Goal: Task Accomplishment & Management: Use online tool/utility

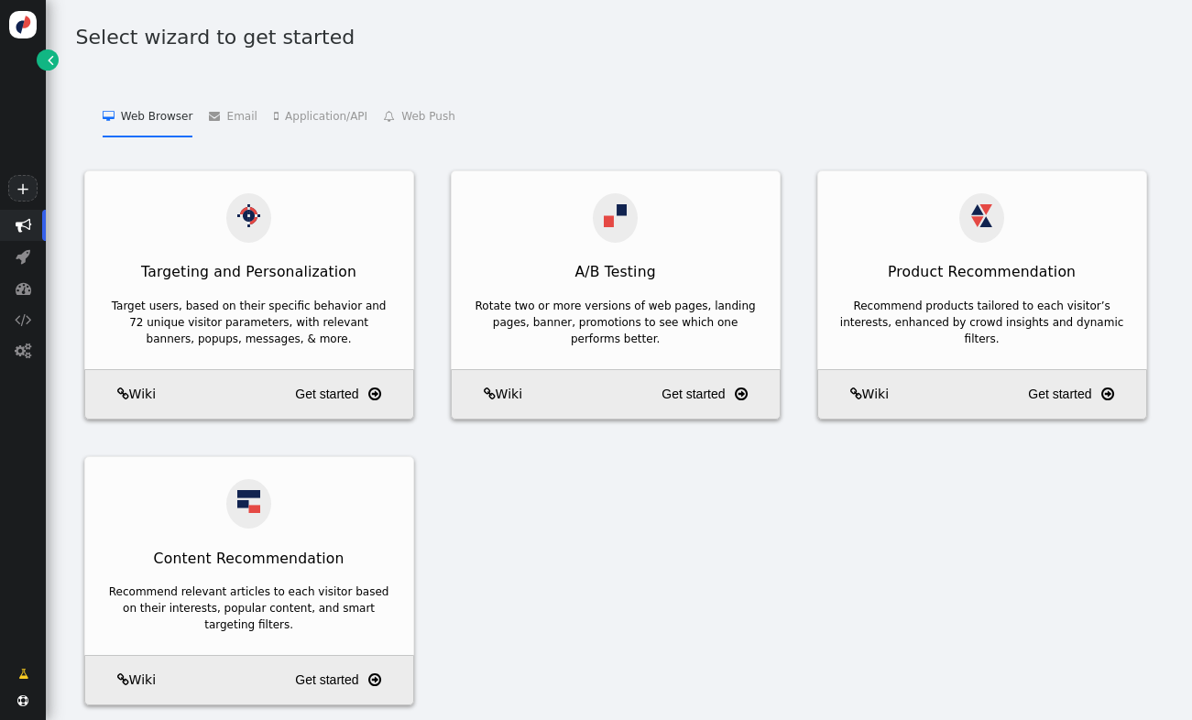
scroll to position [19, 0]
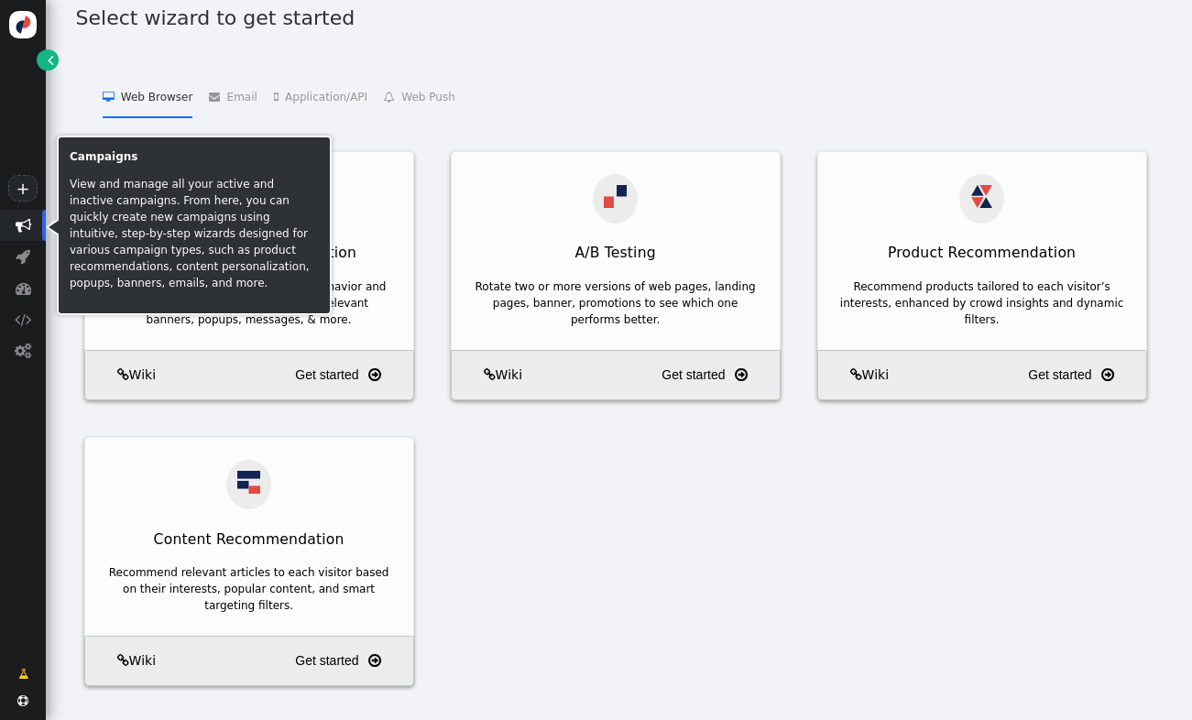
click at [17, 231] on span "" at bounding box center [24, 225] width 16 height 16
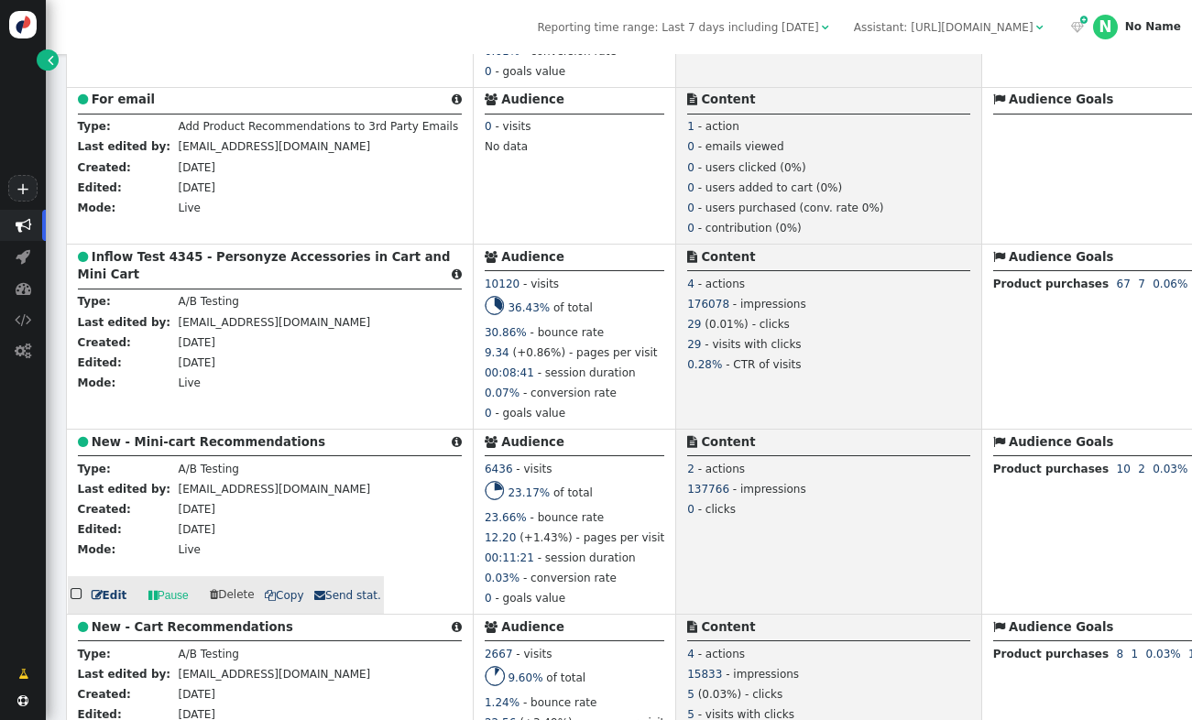
scroll to position [974, 0]
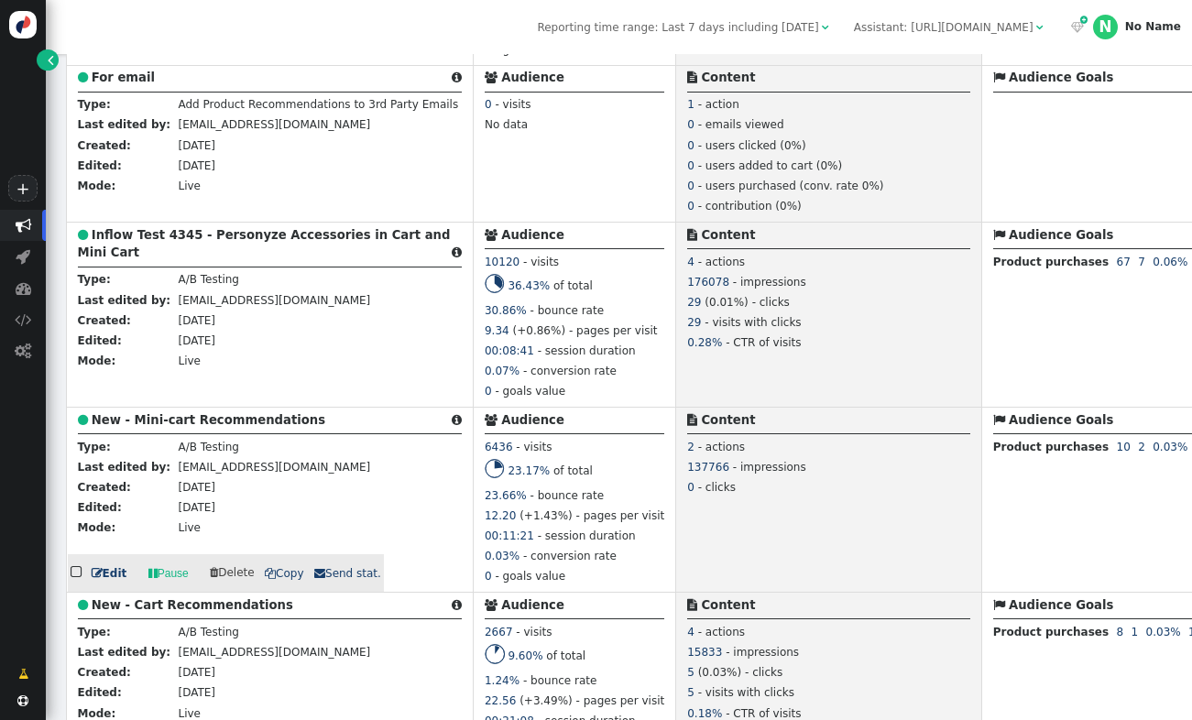
click at [270, 423] on b "New - Mini-cart Recommendations" at bounding box center [209, 420] width 234 height 14
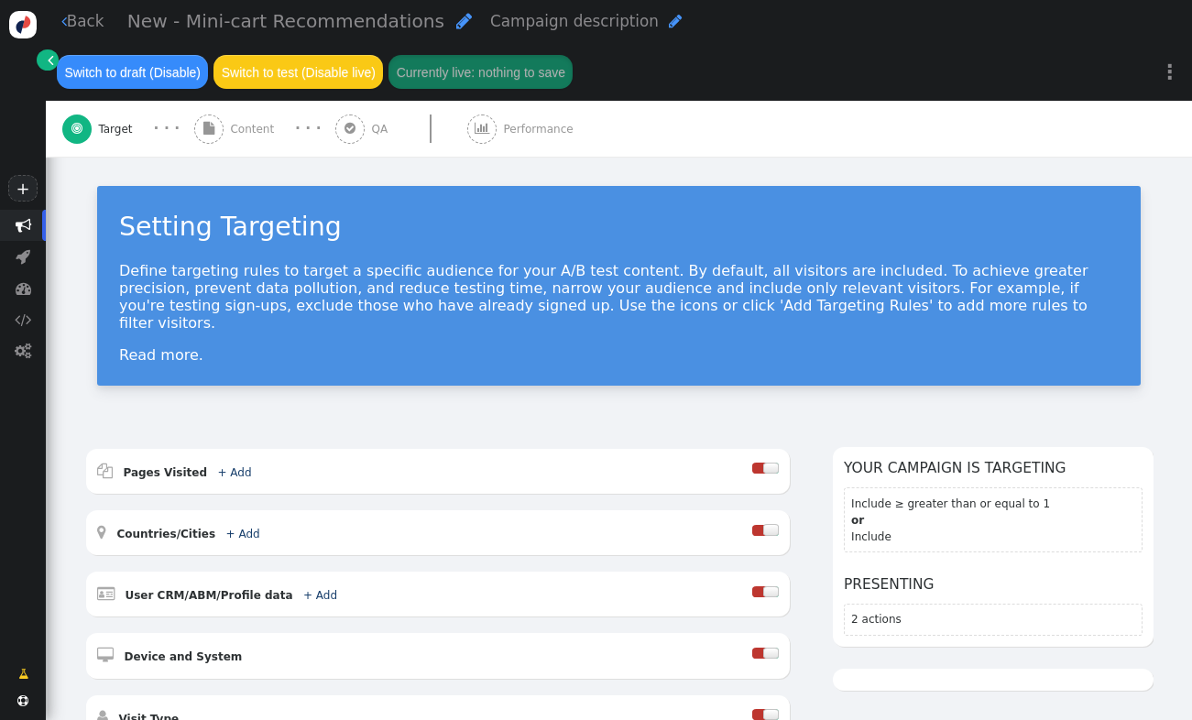
click at [237, 137] on span "Content" at bounding box center [255, 129] width 50 height 16
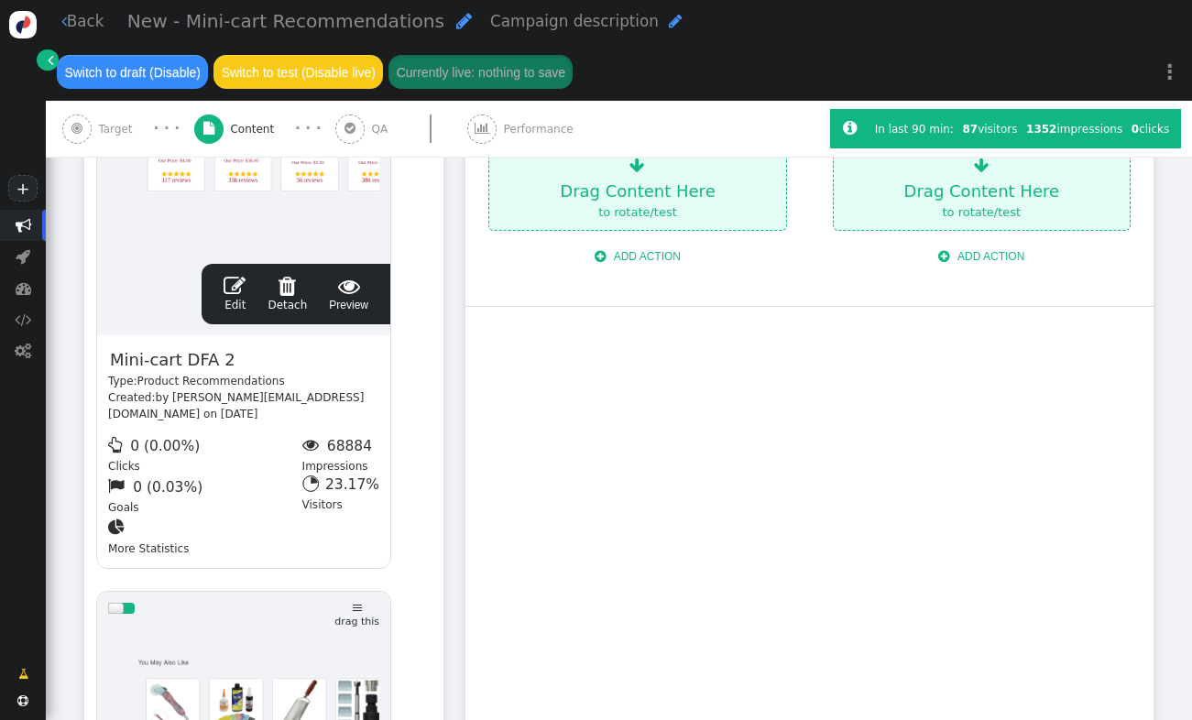
scroll to position [496, 0]
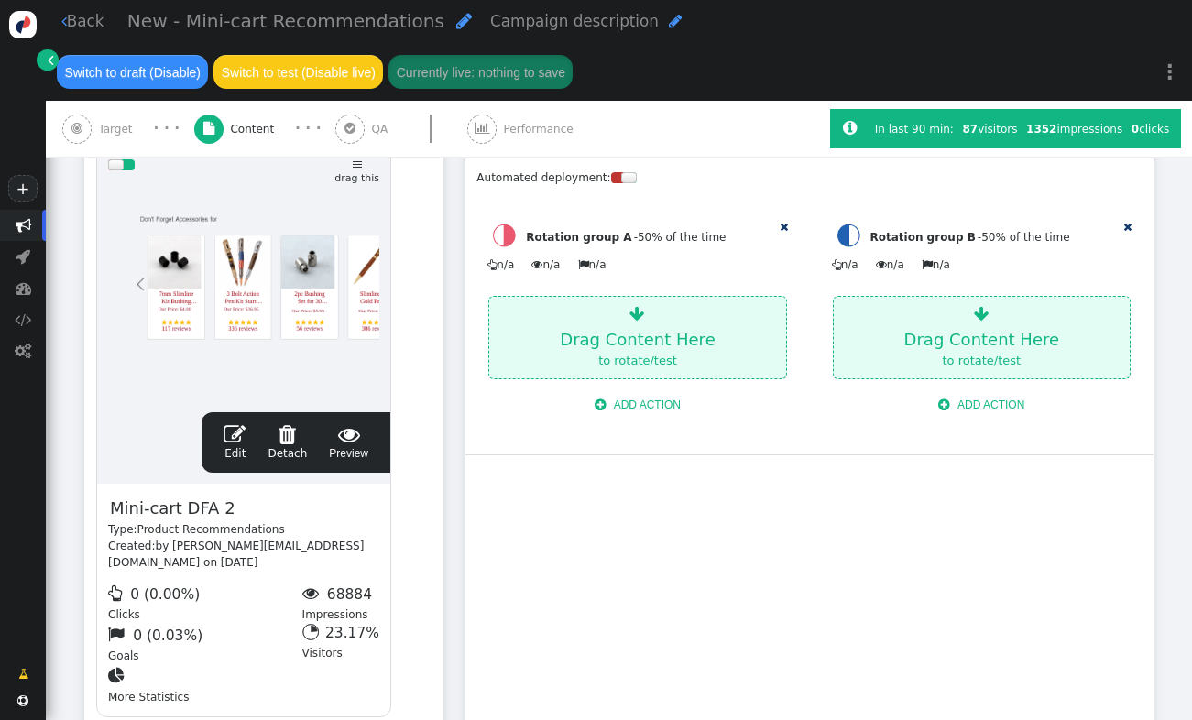
click at [233, 445] on span "" at bounding box center [235, 434] width 22 height 22
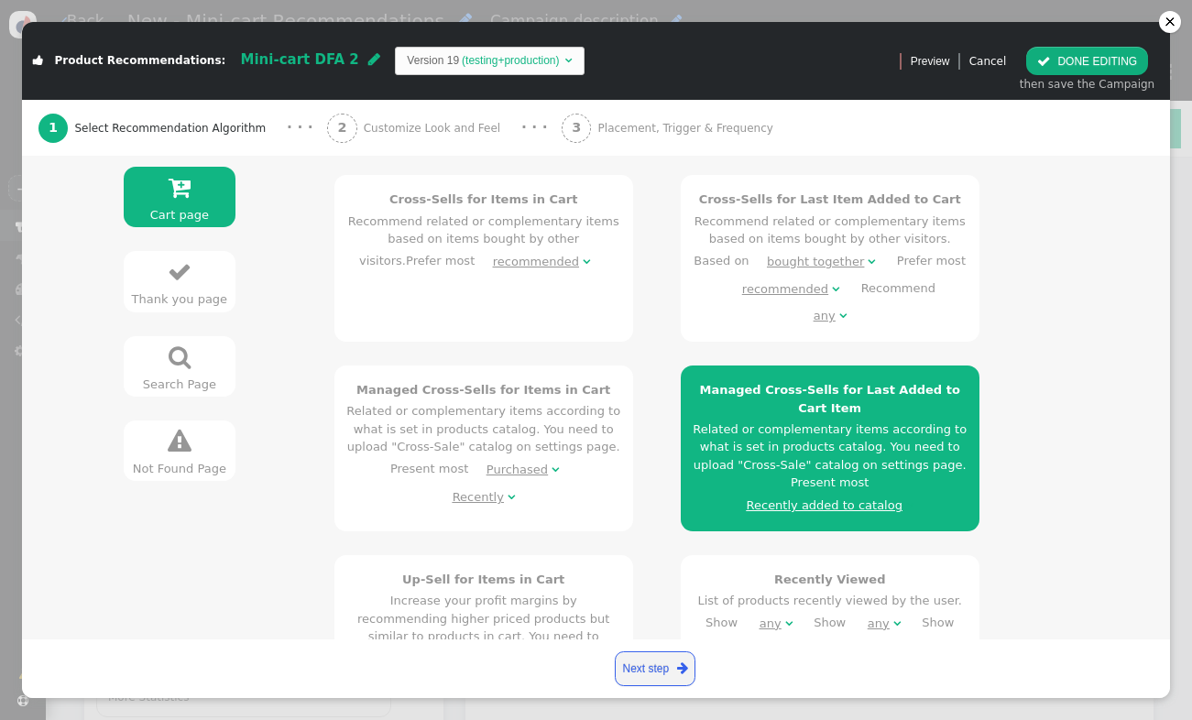
scroll to position [433, 0]
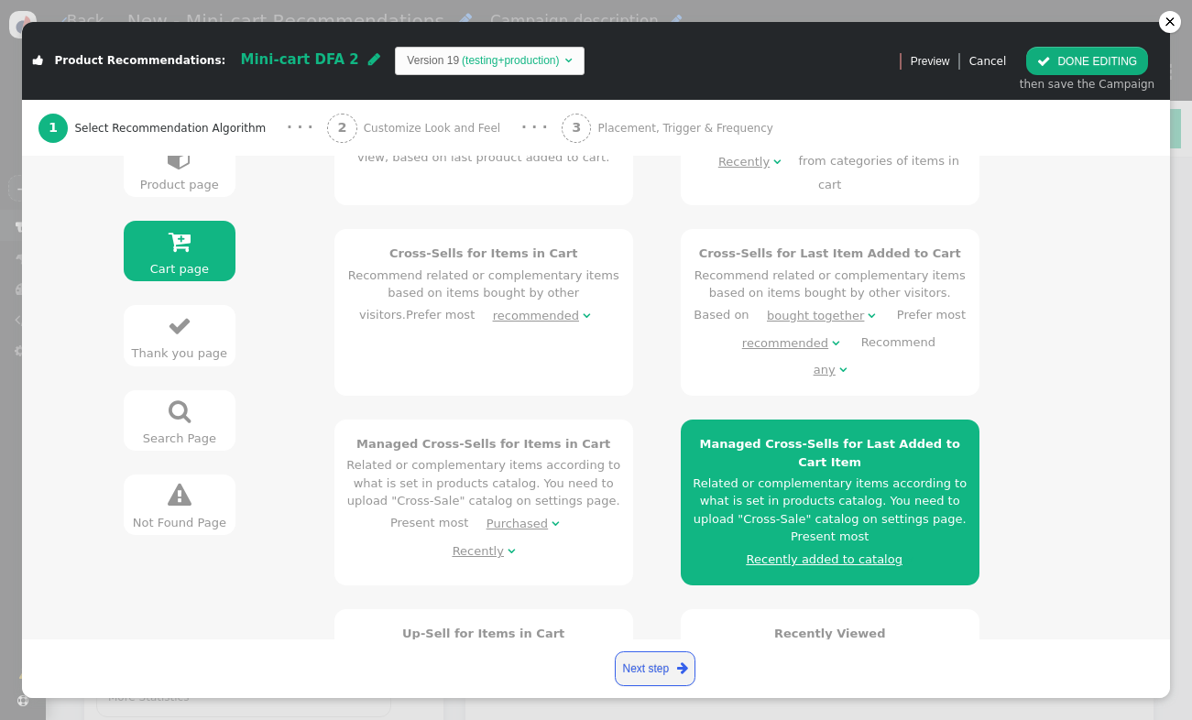
click at [1000, 49] on div " Preview Cancel" at bounding box center [952, 61] width 115 height 28
click at [998, 55] on link "Cancel" at bounding box center [989, 61] width 38 height 13
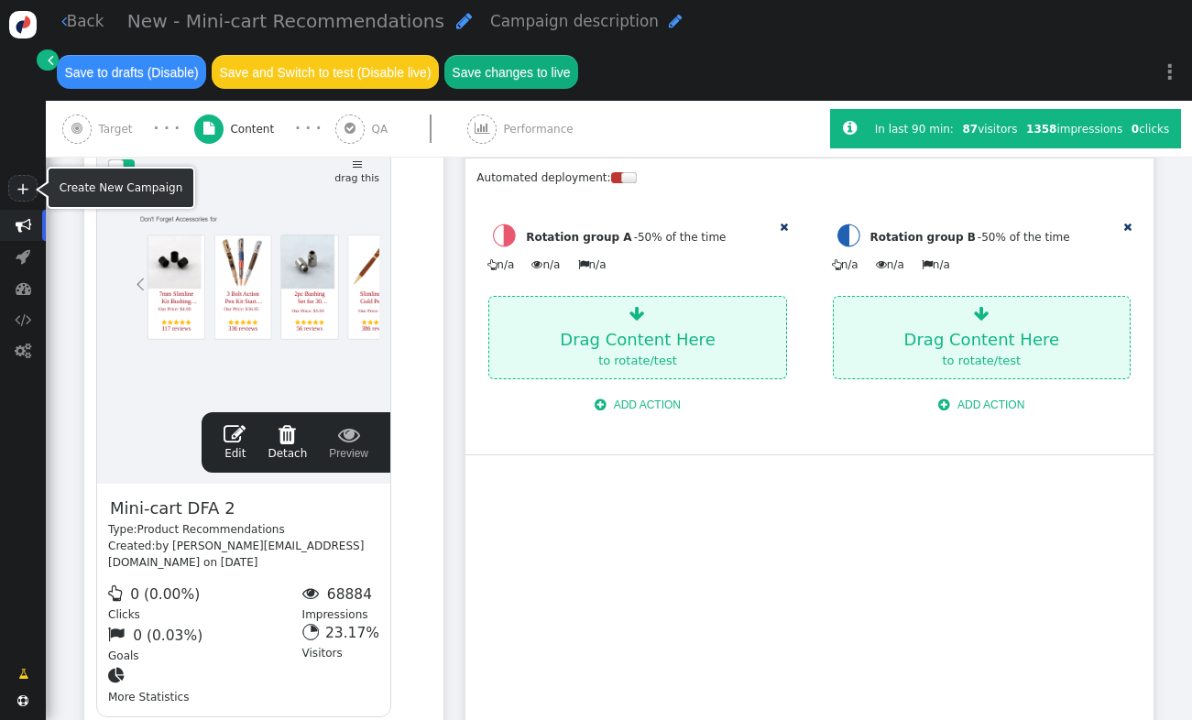
click at [22, 225] on span "" at bounding box center [24, 225] width 16 height 16
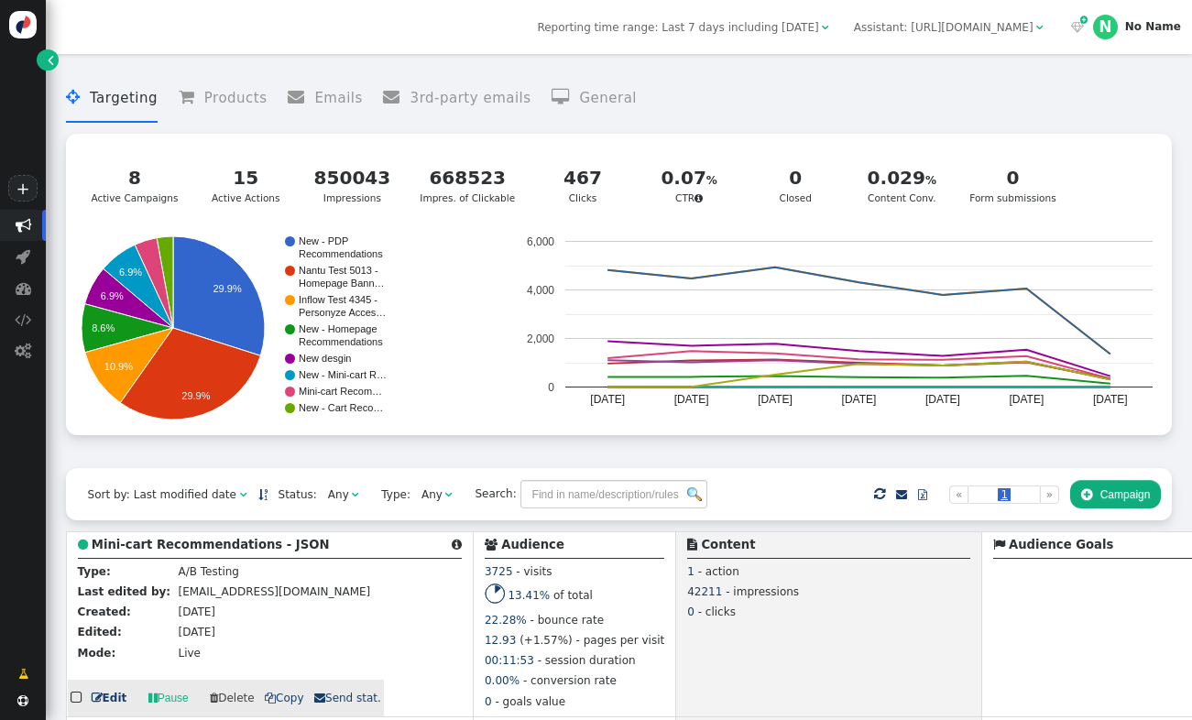
click at [207, 547] on b "Mini-cart Recommendations - JSON" at bounding box center [211, 545] width 238 height 14
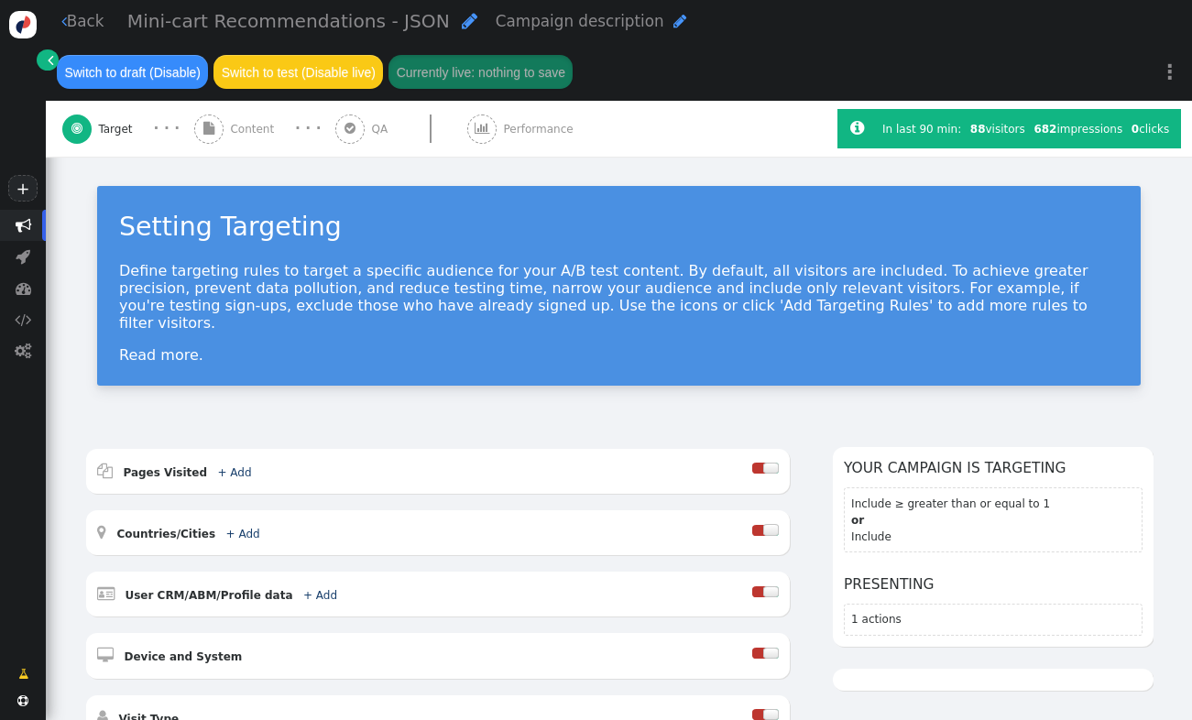
click at [246, 130] on span "Content" at bounding box center [255, 129] width 50 height 16
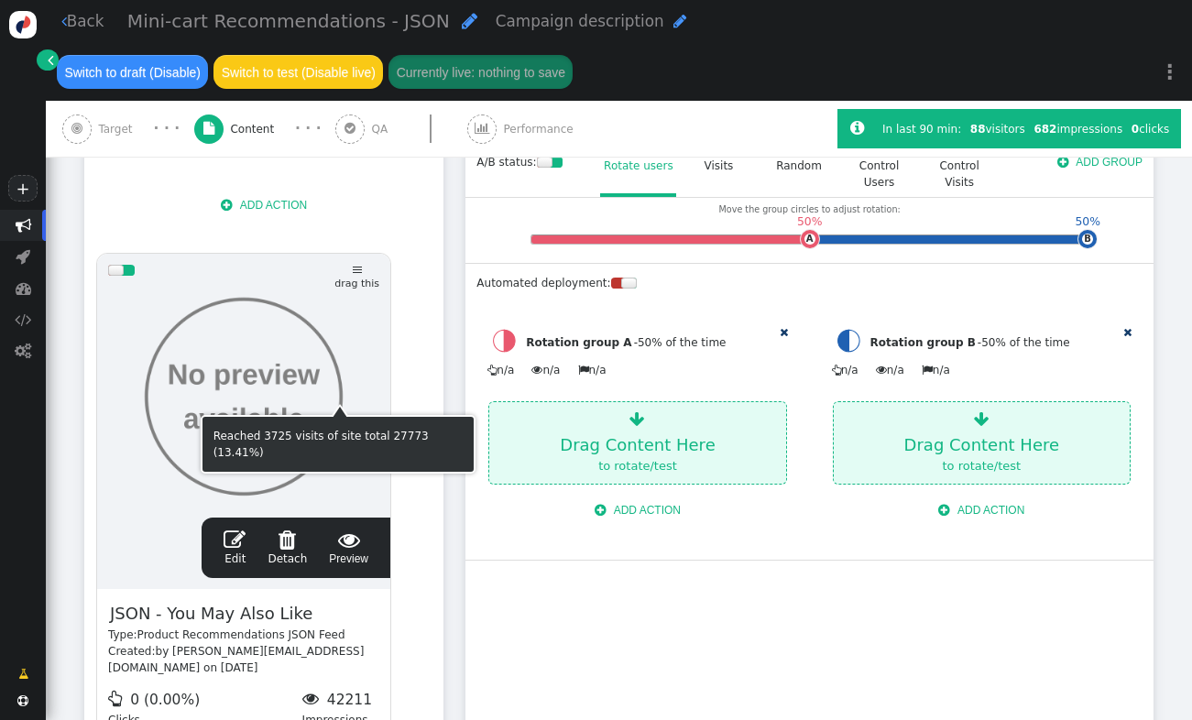
scroll to position [426, 0]
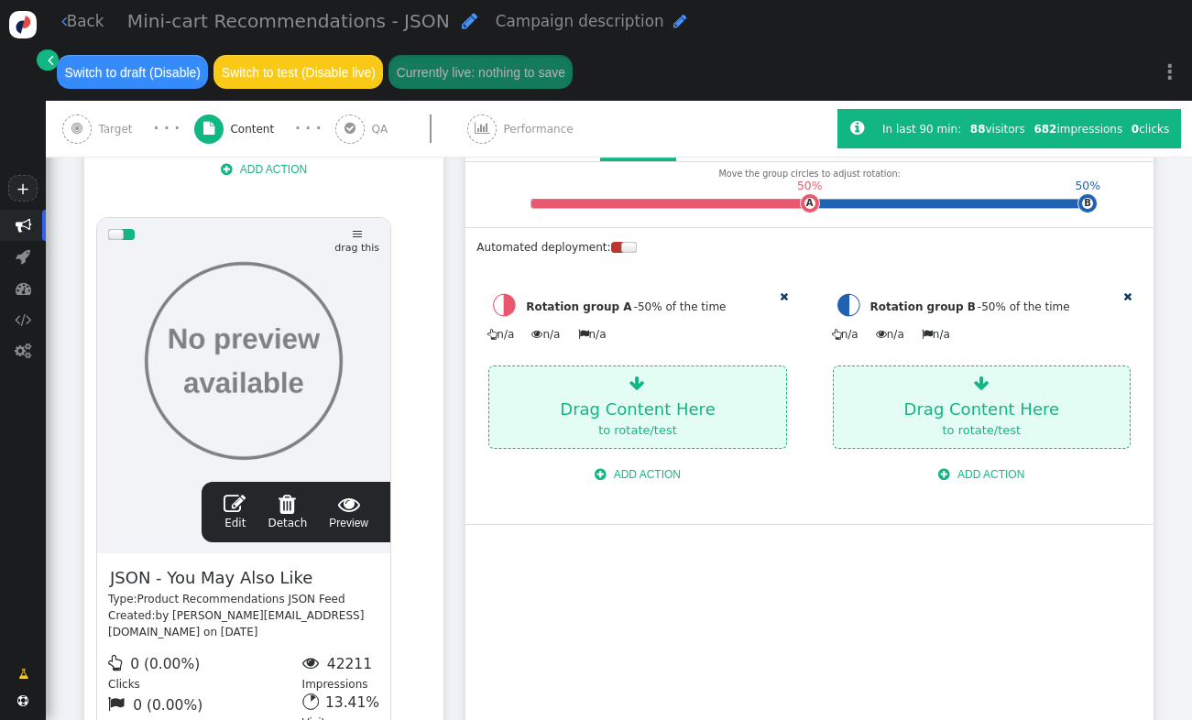
click at [239, 498] on span "" at bounding box center [235, 504] width 22 height 22
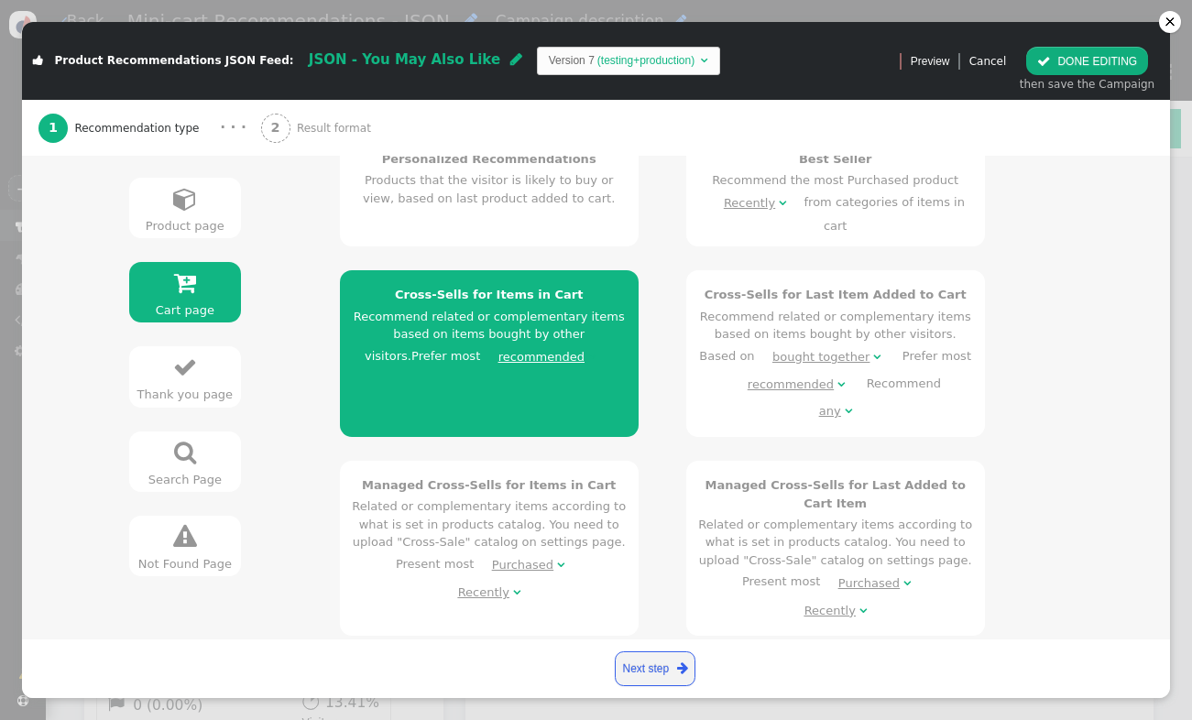
scroll to position [412, 0]
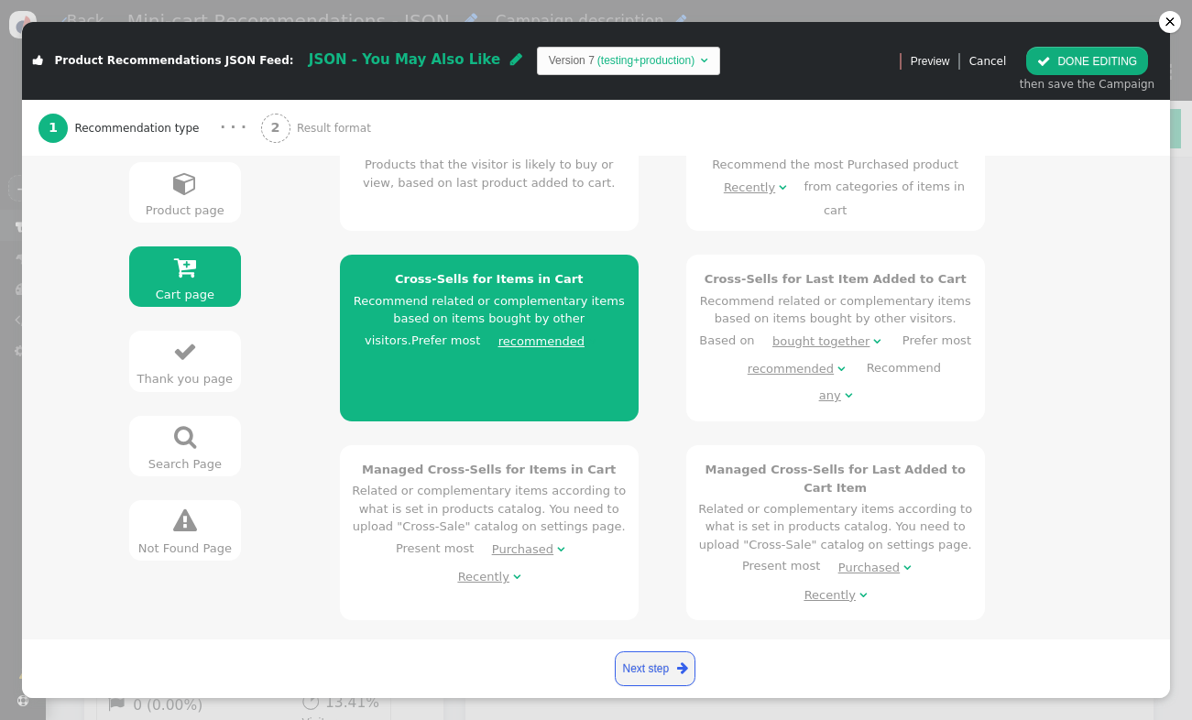
click at [877, 559] on div "Purchased" at bounding box center [869, 568] width 61 height 18
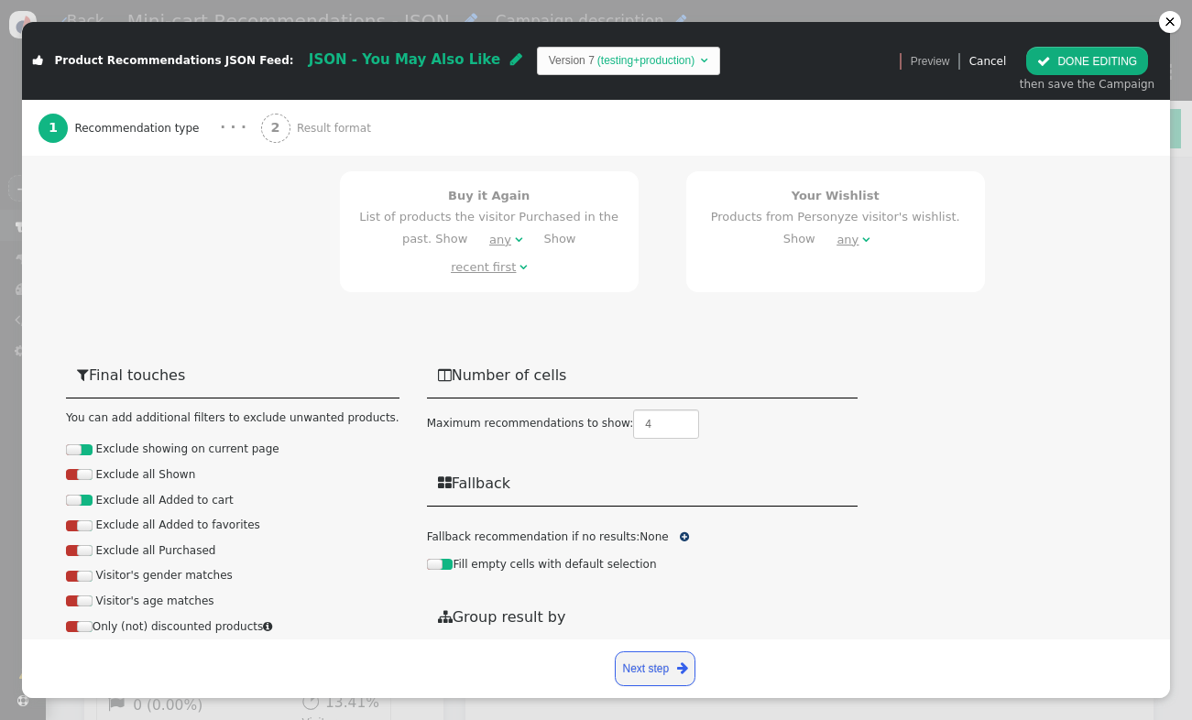
scroll to position [1080, 0]
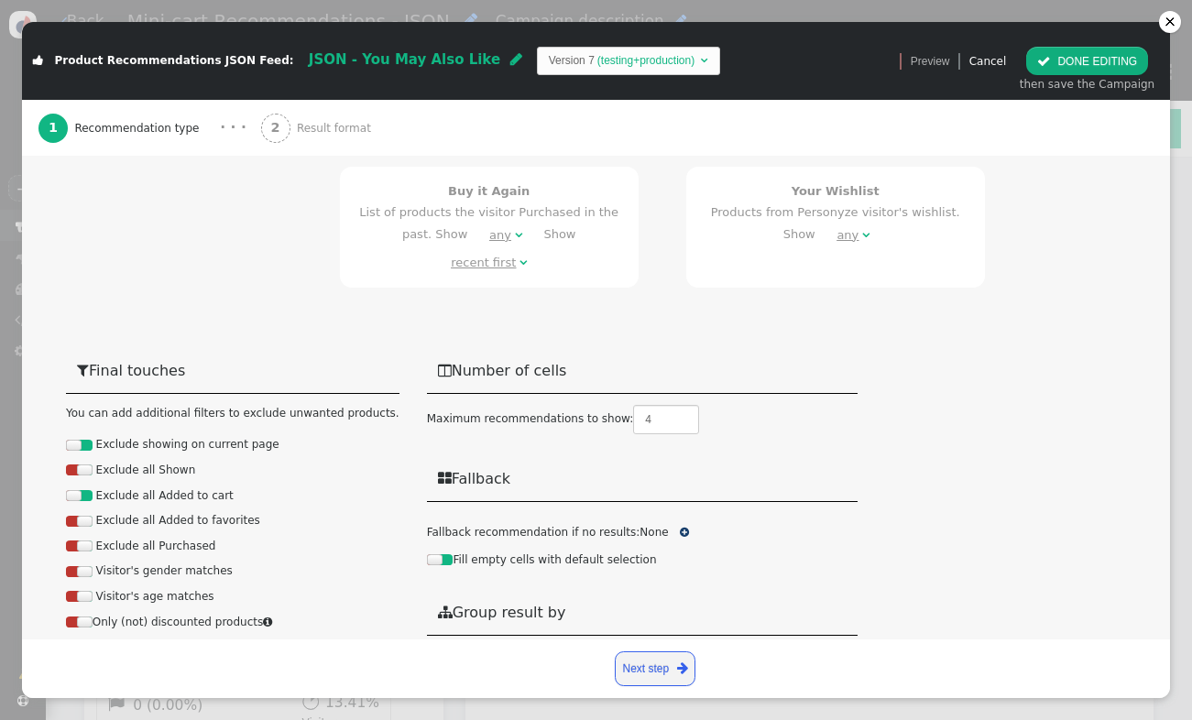
click at [1081, 62] on button " DONE EDITING" at bounding box center [1087, 61] width 122 height 28
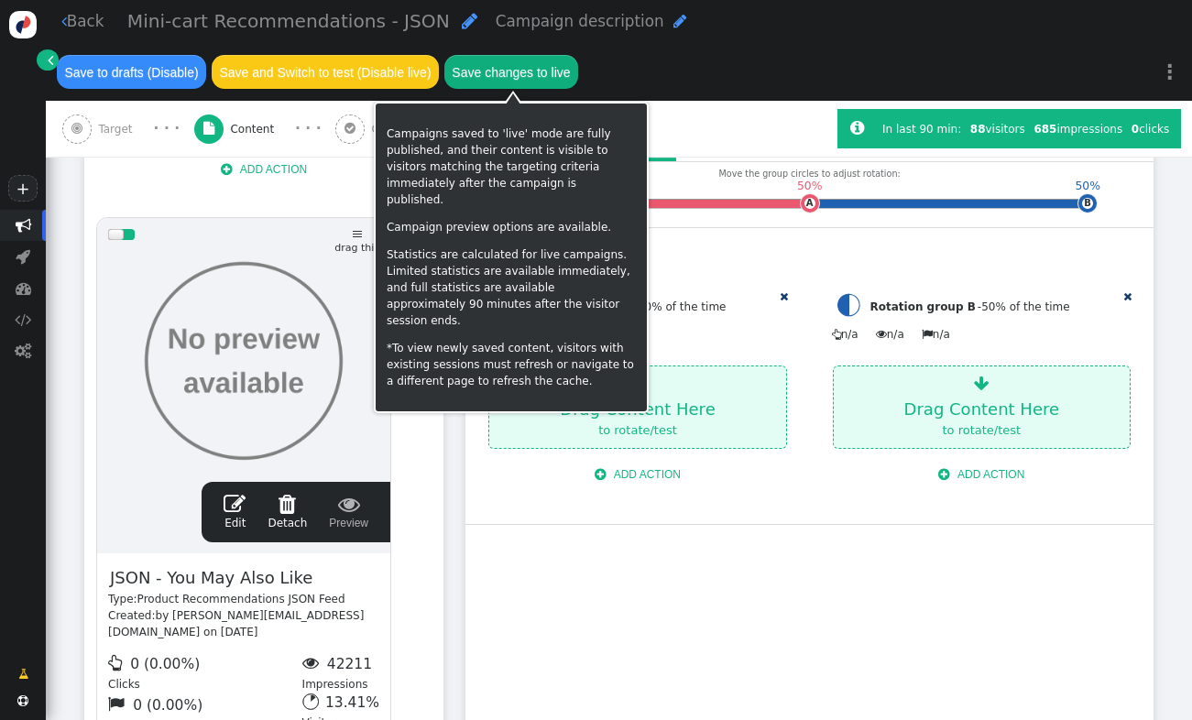
click at [544, 74] on button "Save changes to live" at bounding box center [511, 71] width 134 height 33
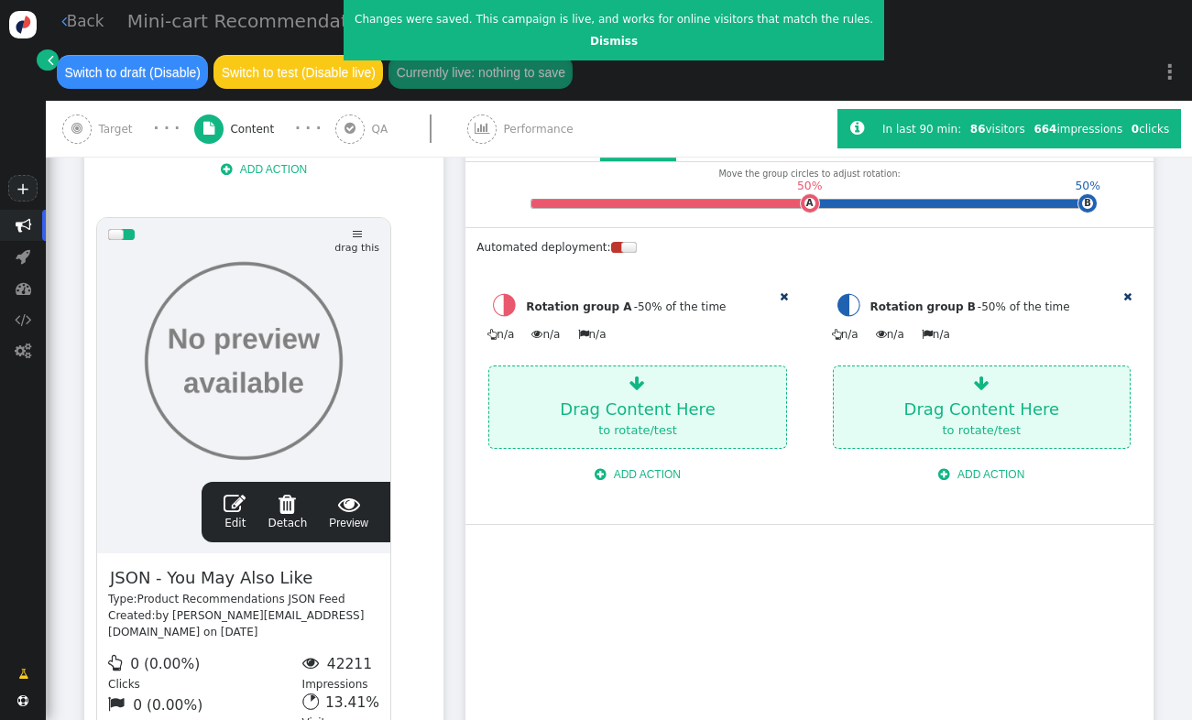
click at [246, 496] on span "" at bounding box center [235, 504] width 22 height 22
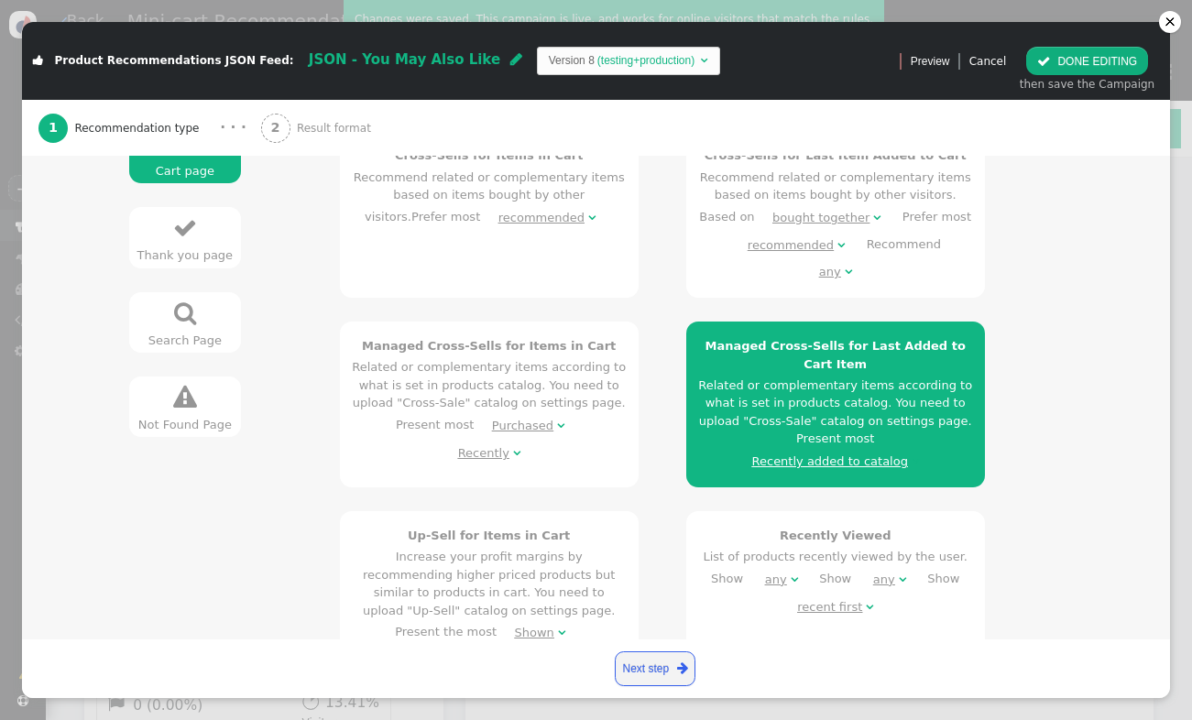
scroll to position [548, 0]
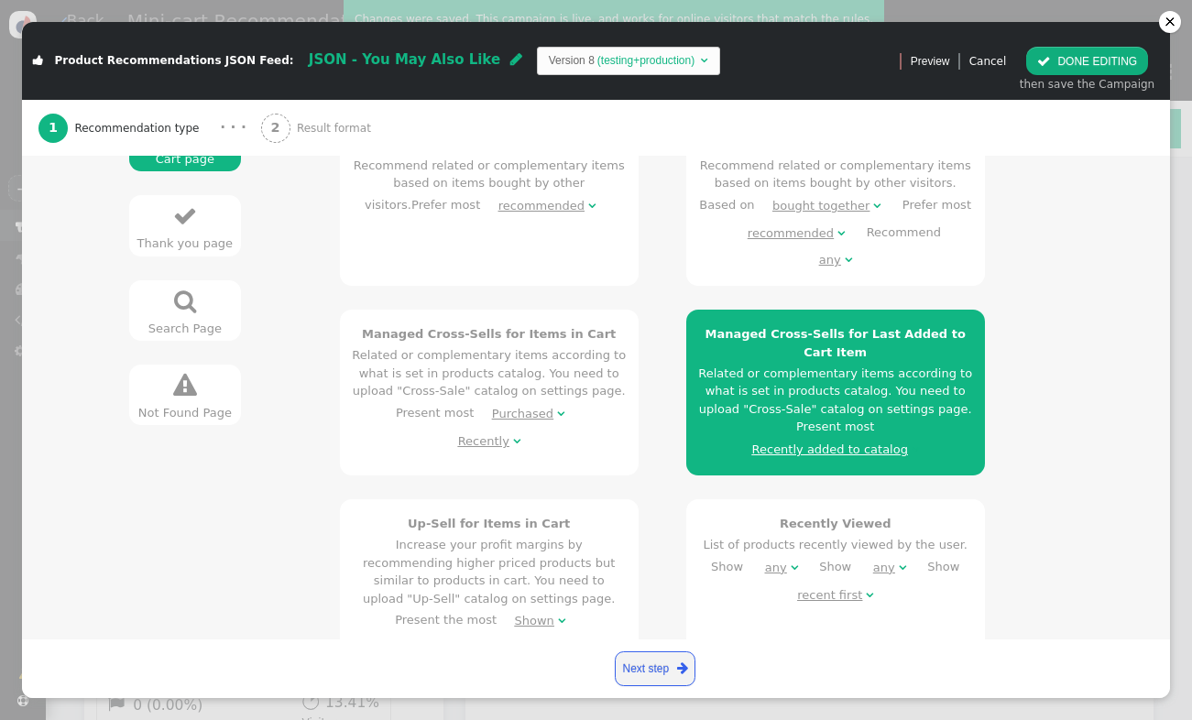
click at [839, 441] on div "Recently added to catalog" at bounding box center [830, 450] width 156 height 18
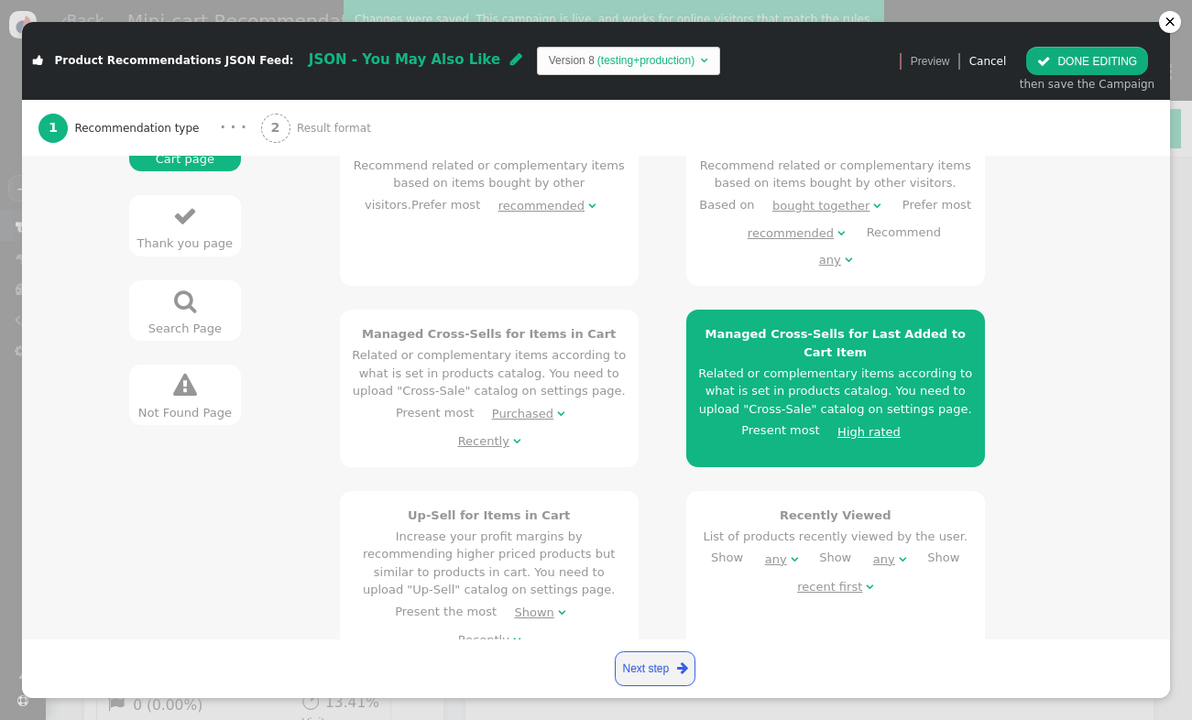
click at [1073, 62] on button " DONE EDITING" at bounding box center [1087, 61] width 122 height 28
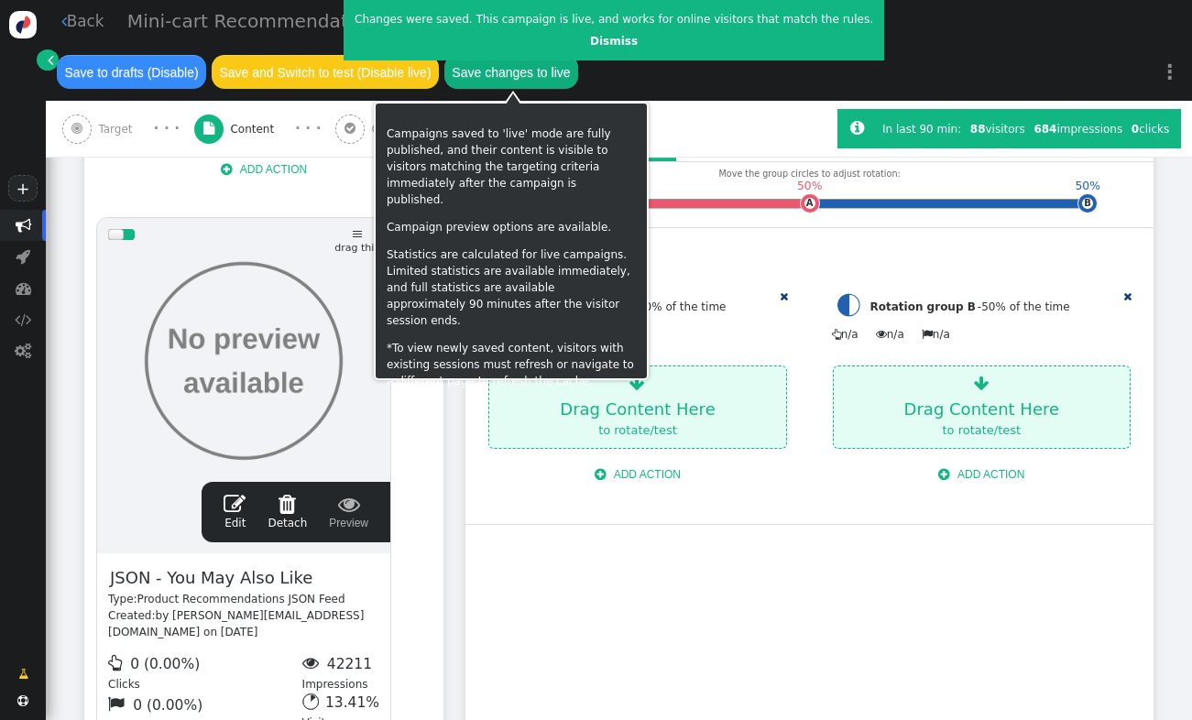
click at [554, 80] on button "Save changes to live" at bounding box center [511, 71] width 134 height 33
